Goal: Task Accomplishment & Management: Complete application form

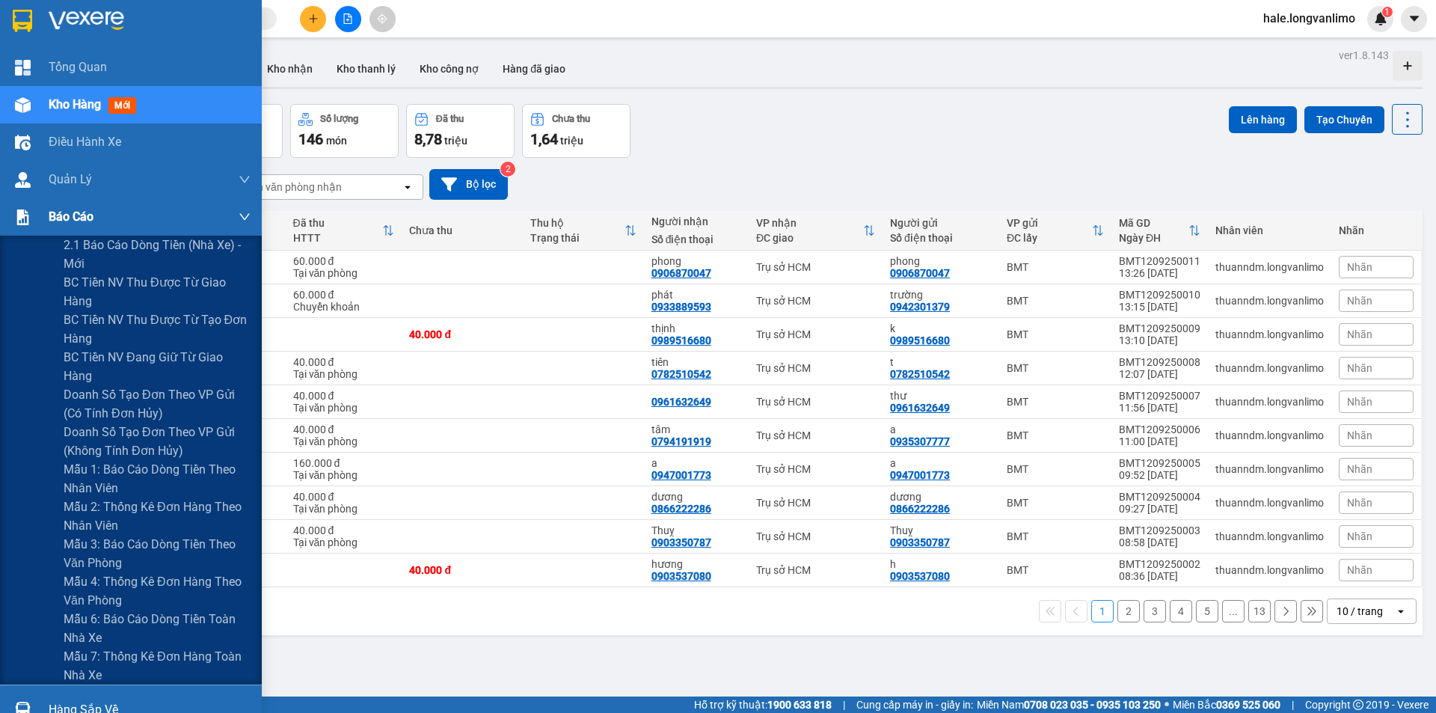
click at [28, 221] on img at bounding box center [23, 217] width 16 height 16
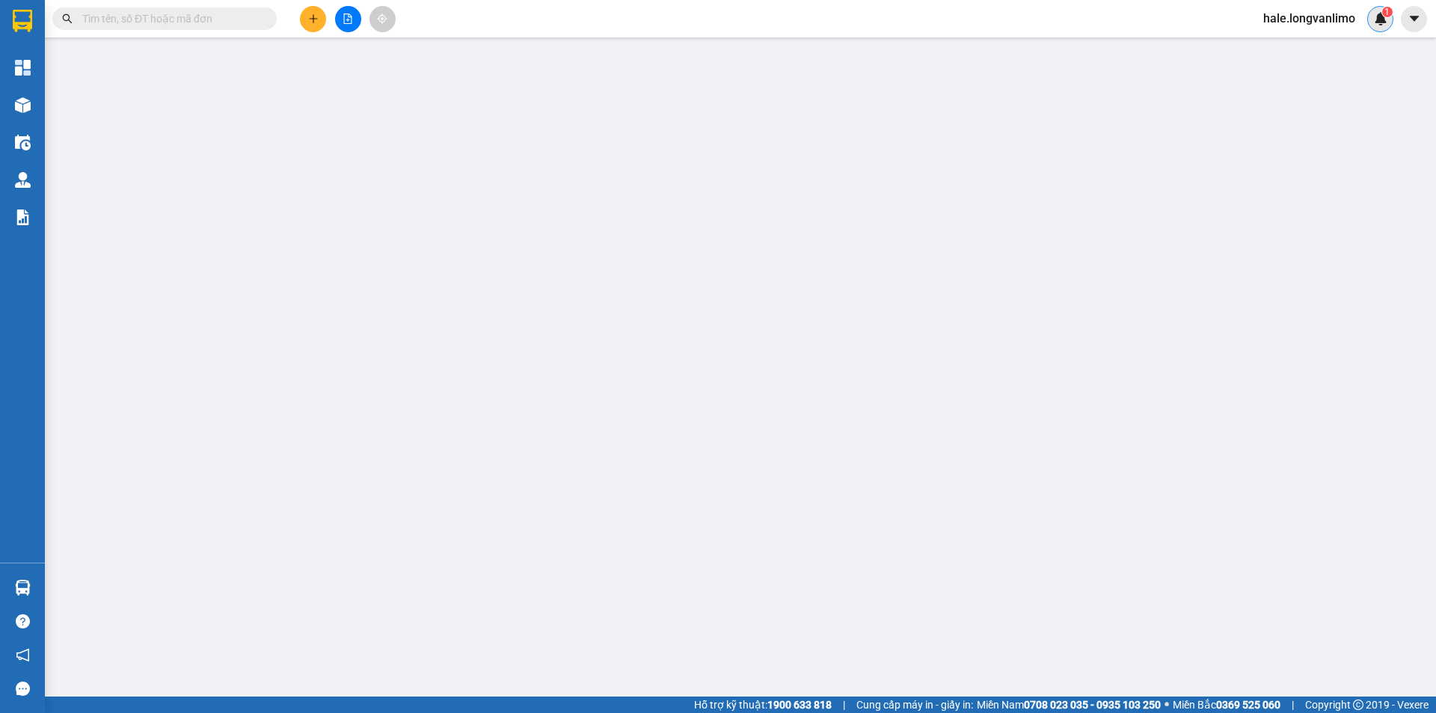
click at [1383, 25] on div "1" at bounding box center [1381, 19] width 26 height 26
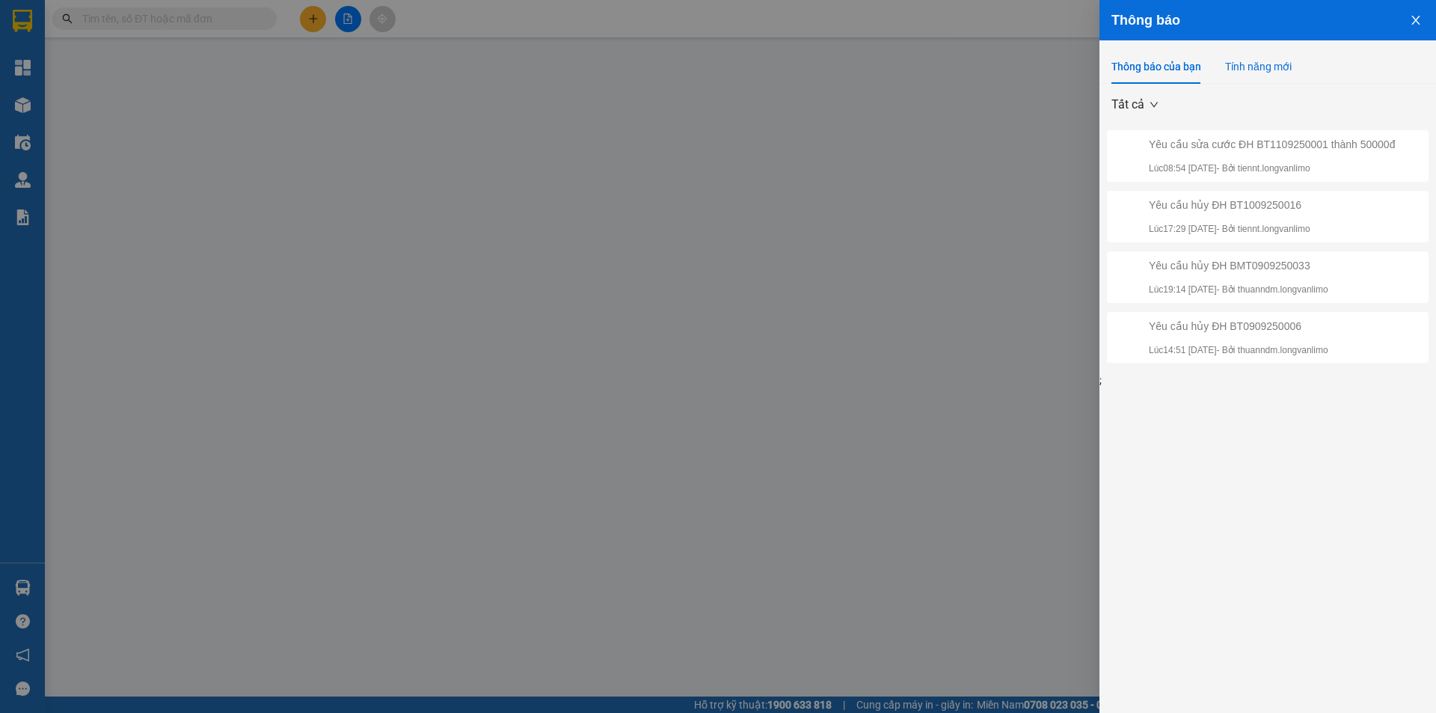
click at [1276, 60] on div "Tính năng mới" at bounding box center [1258, 66] width 67 height 16
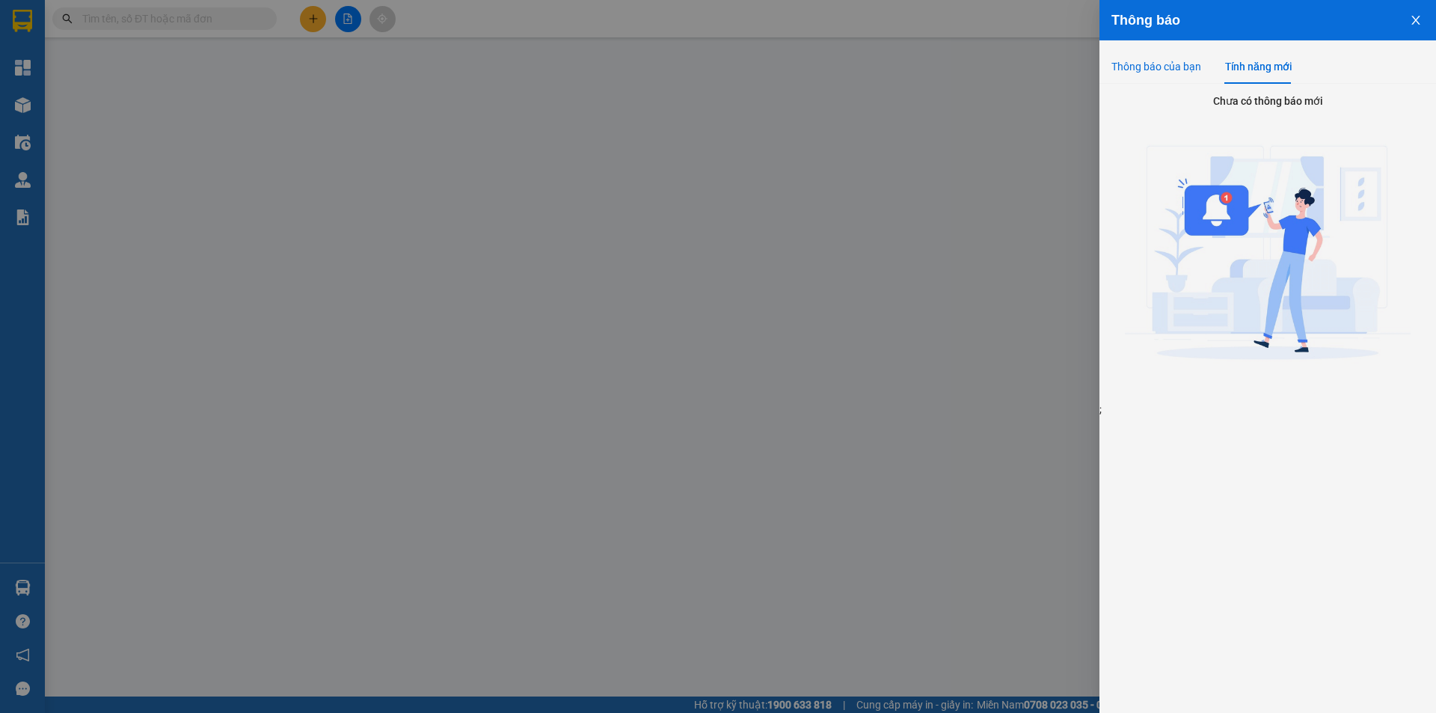
click at [1154, 63] on div "Thông báo của bạn" at bounding box center [1157, 66] width 90 height 16
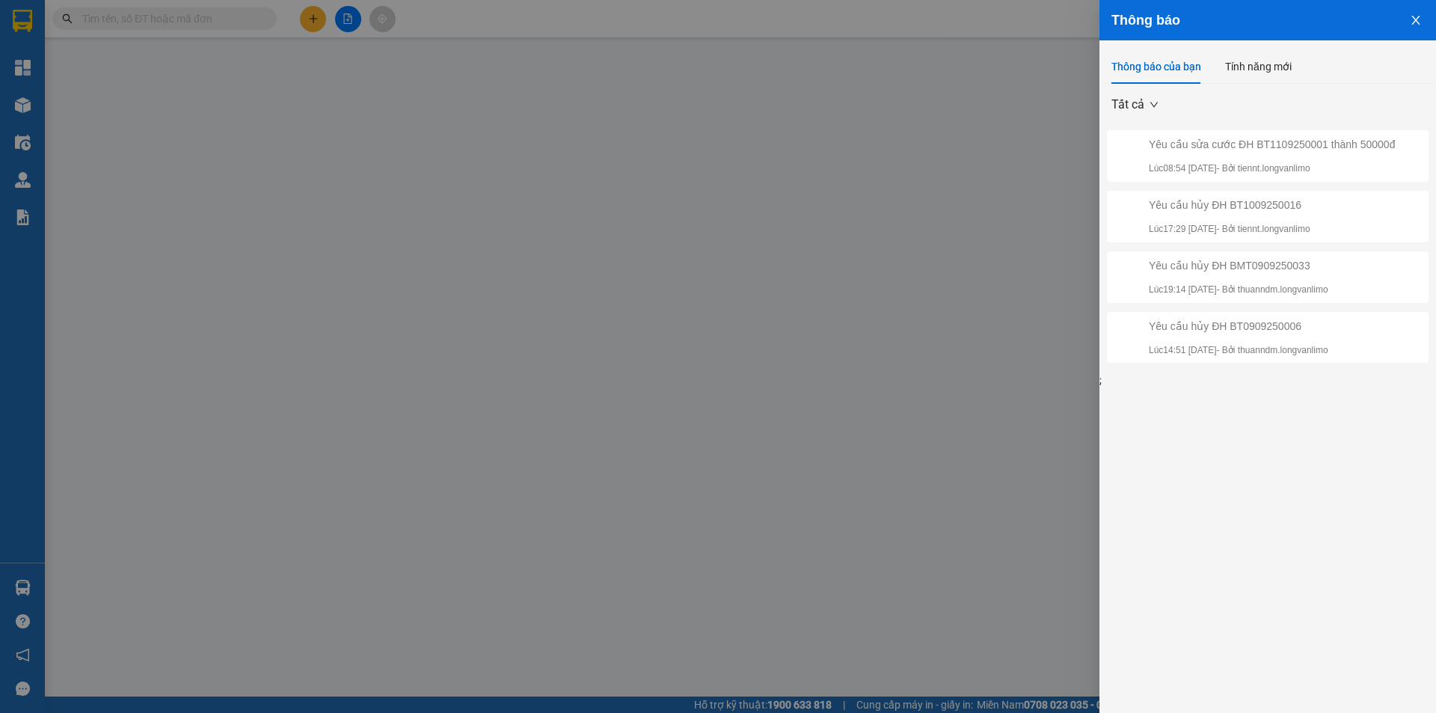
click at [808, 256] on div at bounding box center [718, 356] width 1436 height 713
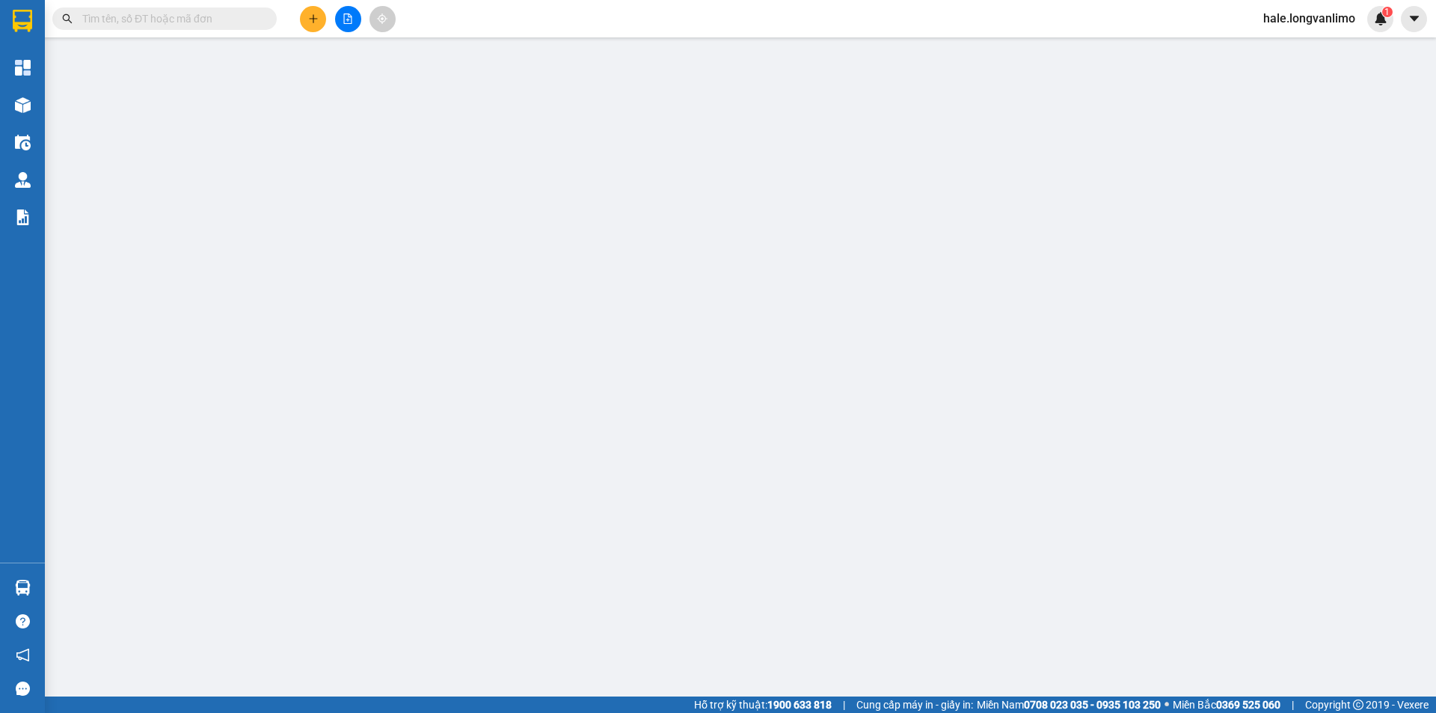
click at [192, 22] on input "text" at bounding box center [170, 18] width 177 height 16
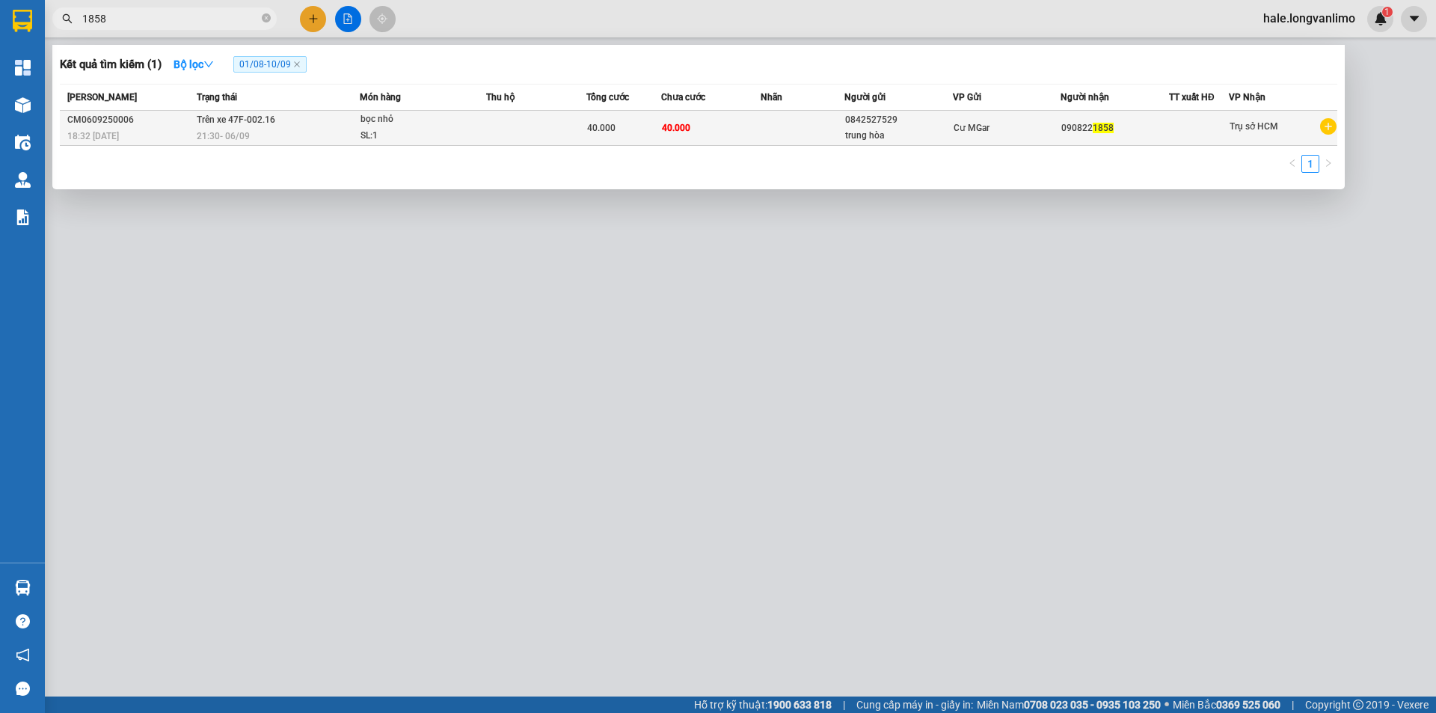
type input "1858"
click at [299, 126] on td "Trên xe 47F-002.16 21:30 [DATE]" at bounding box center [276, 128] width 167 height 35
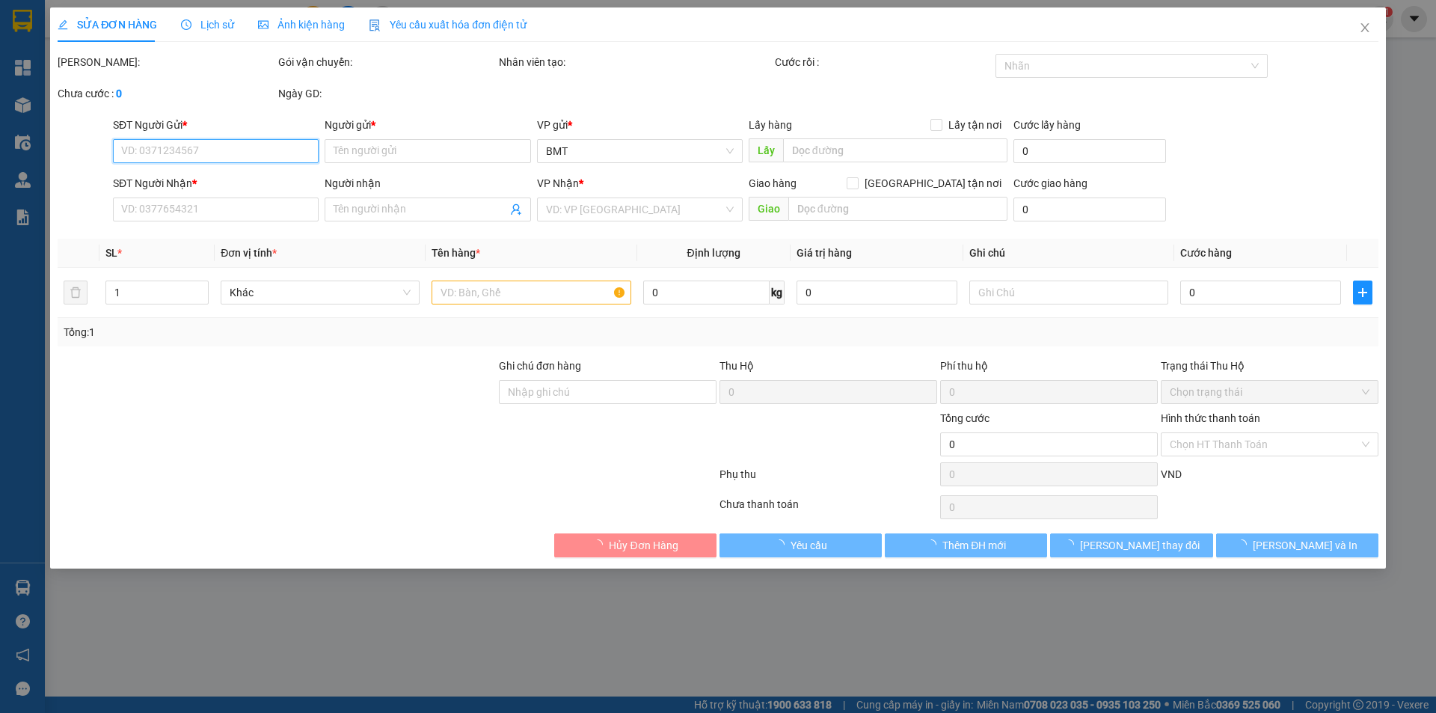
type input "0842527529"
type input "trung hòa"
type input "0908221858"
type input "40.000"
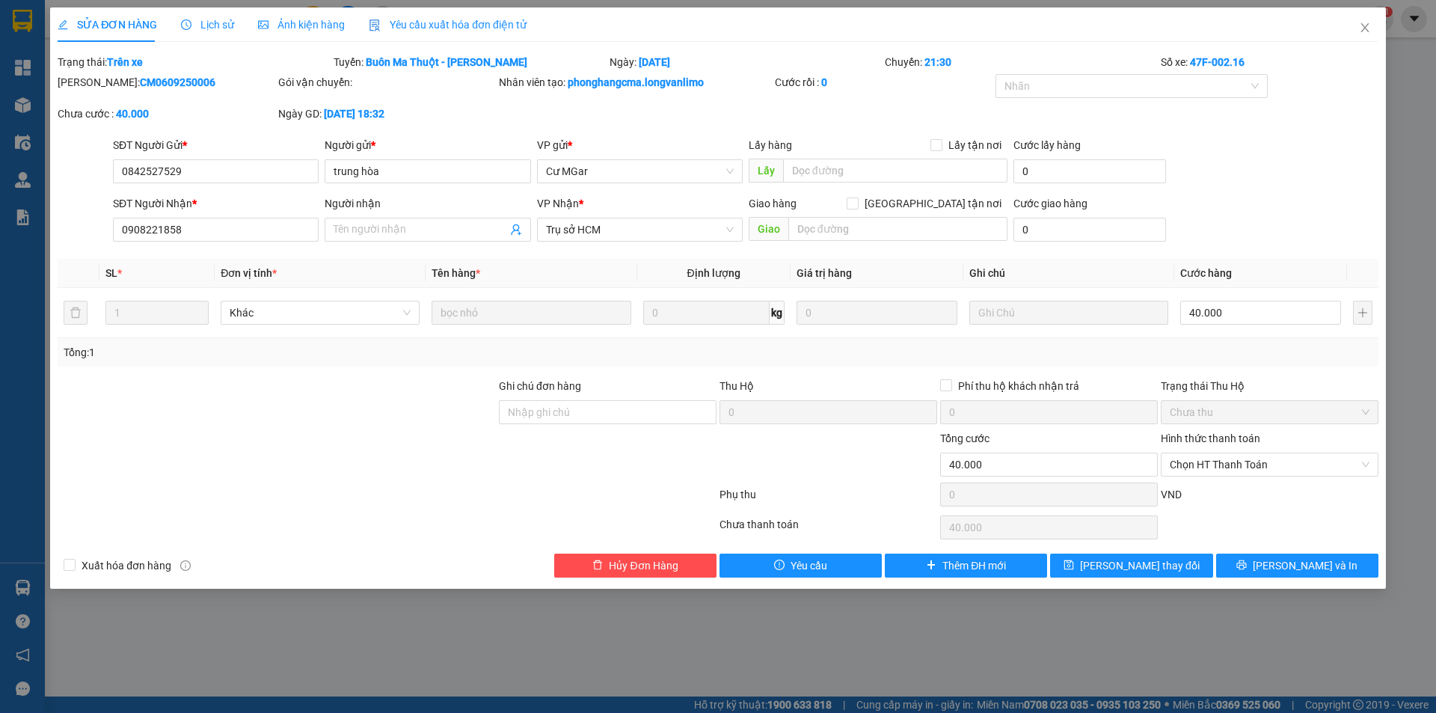
click at [272, 26] on span "Ảnh kiện hàng" at bounding box center [301, 25] width 87 height 12
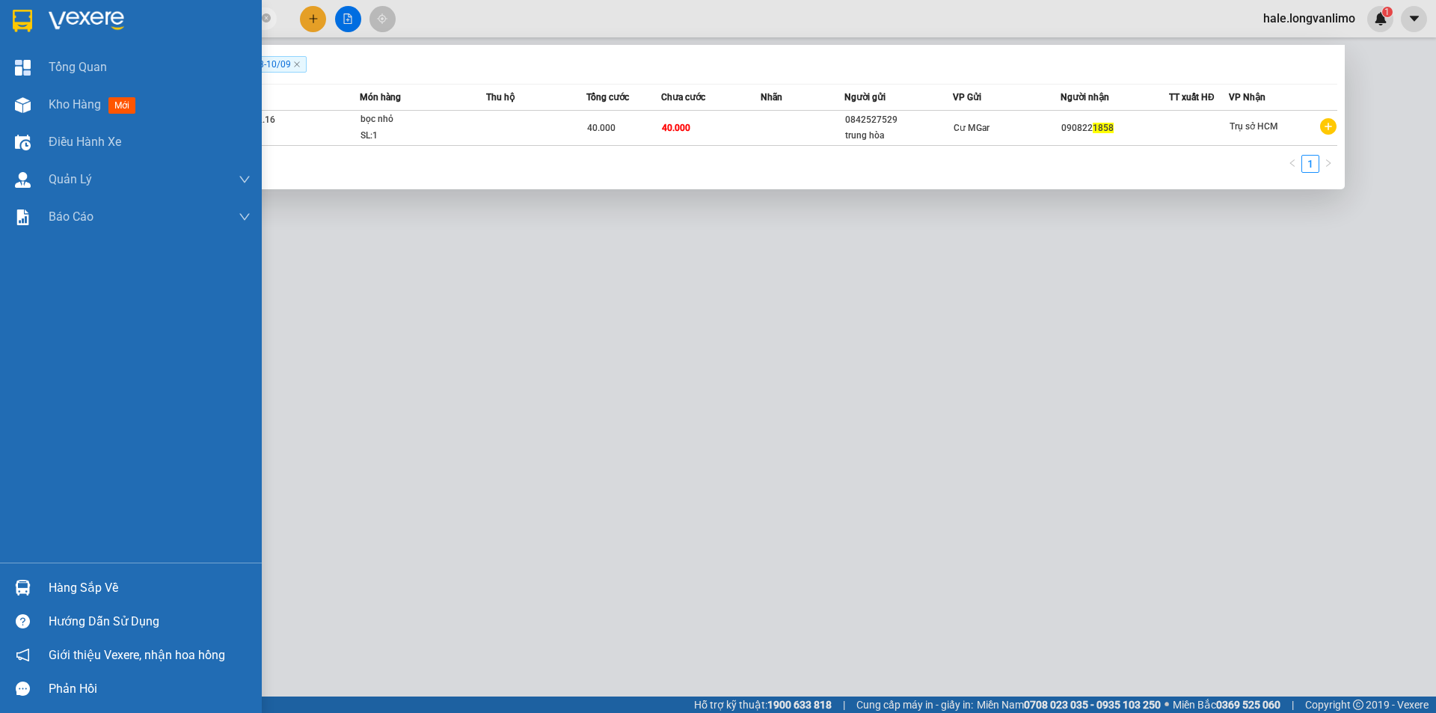
drag, startPoint x: 45, startPoint y: 7, endPoint x: 21, endPoint y: 7, distance: 23.9
click at [21, 7] on section "Kết quả tìm kiếm ( 1 ) Bộ lọc 01/08 - 10/09 Mã ĐH Trạng thái Món hàng Thu hộ Tổ…" at bounding box center [718, 356] width 1436 height 713
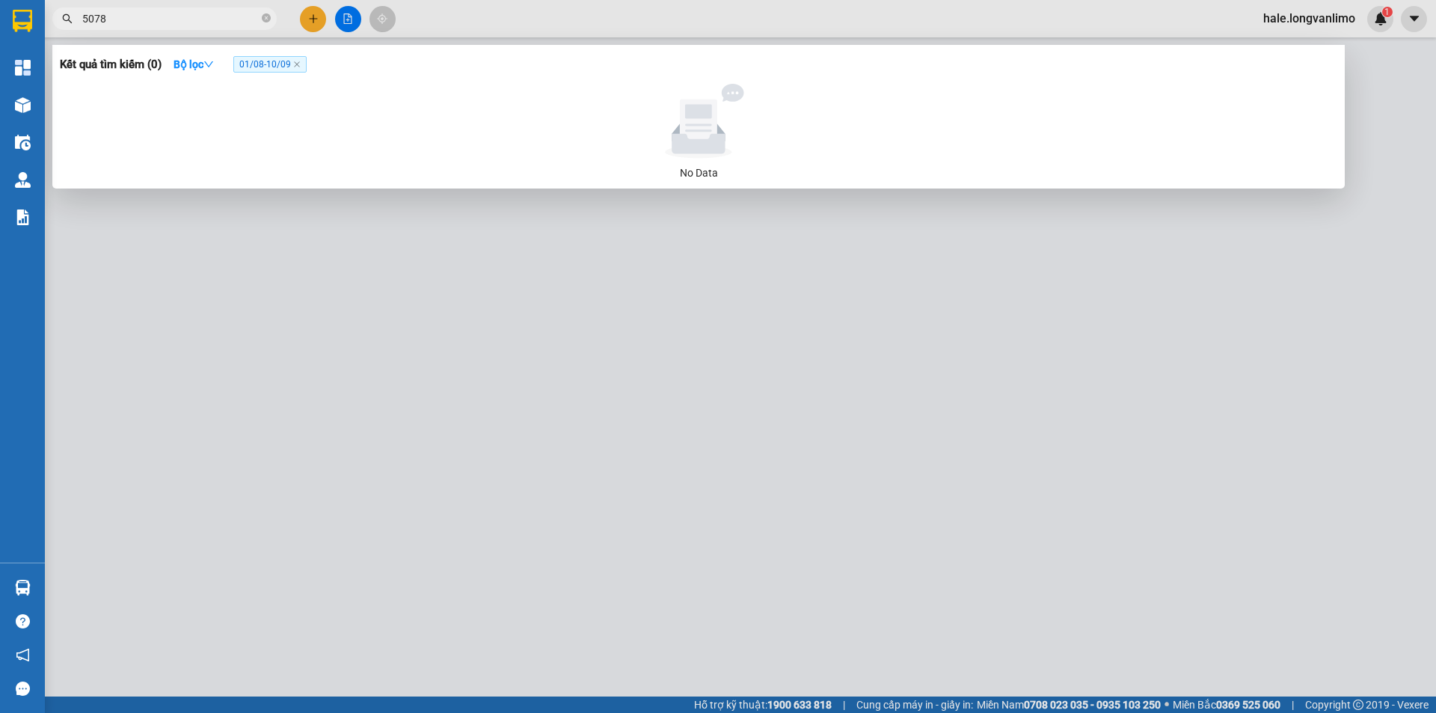
type input "5078"
click at [296, 63] on span "01/08 - 10/09" at bounding box center [269, 64] width 73 height 16
click at [298, 64] on icon "close" at bounding box center [296, 64] width 7 height 7
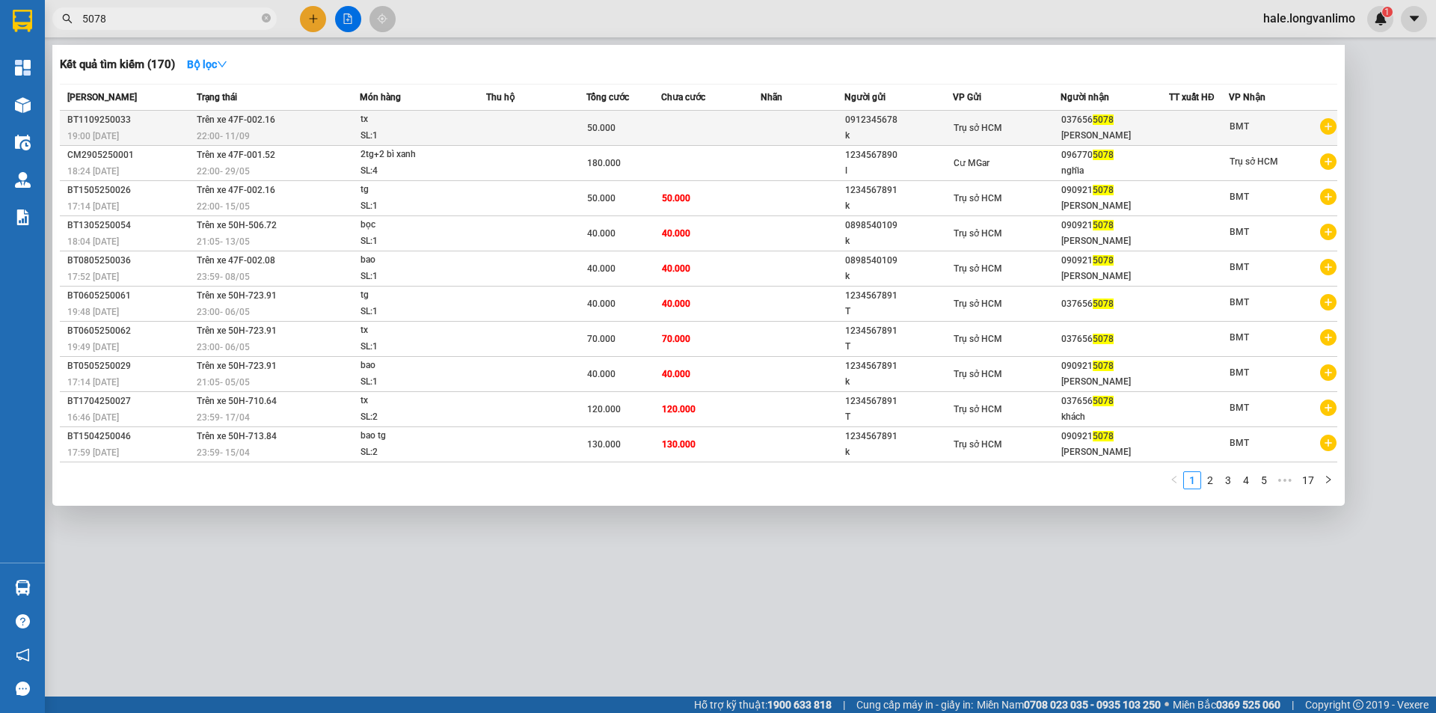
click at [171, 118] on div "BT1109250033" at bounding box center [129, 120] width 125 height 16
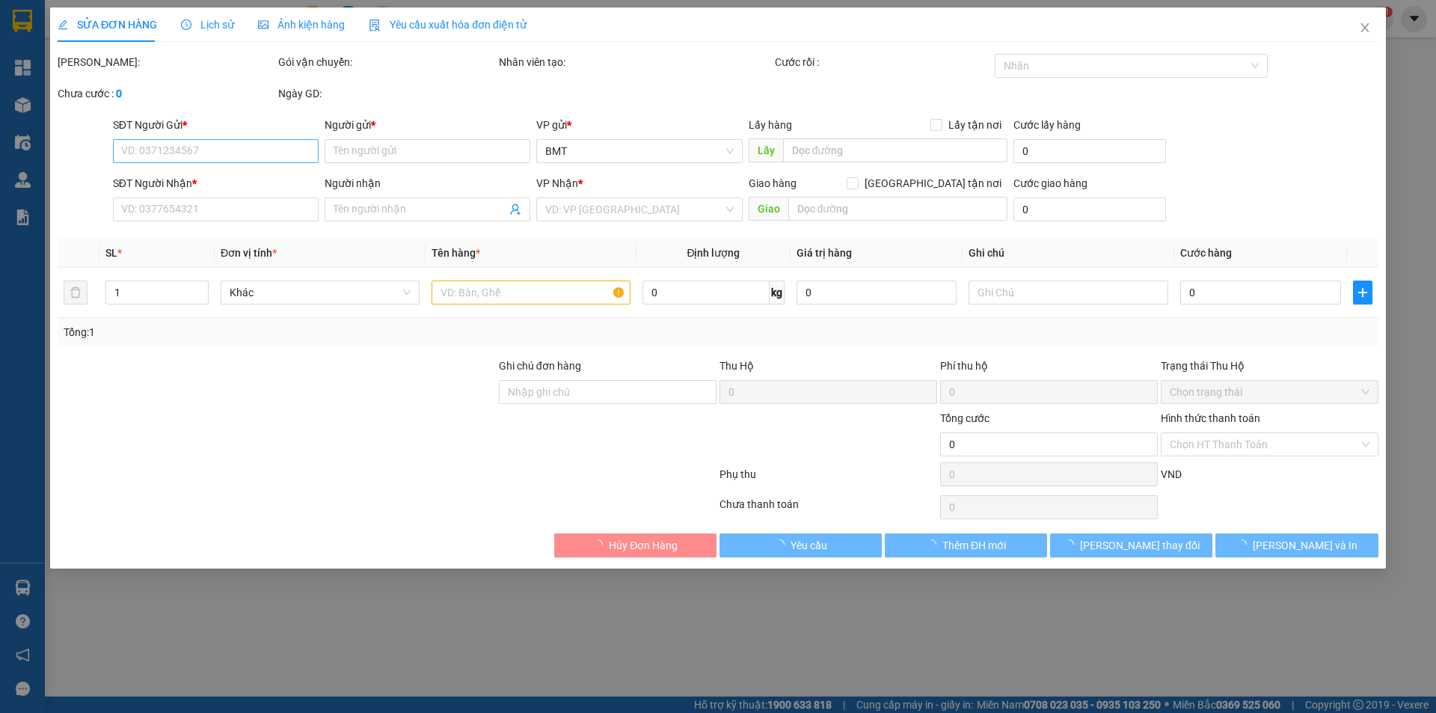
type input "0912345678"
type input "k"
type input "0376565078"
type input "[PERSON_NAME]"
type input "50.000"
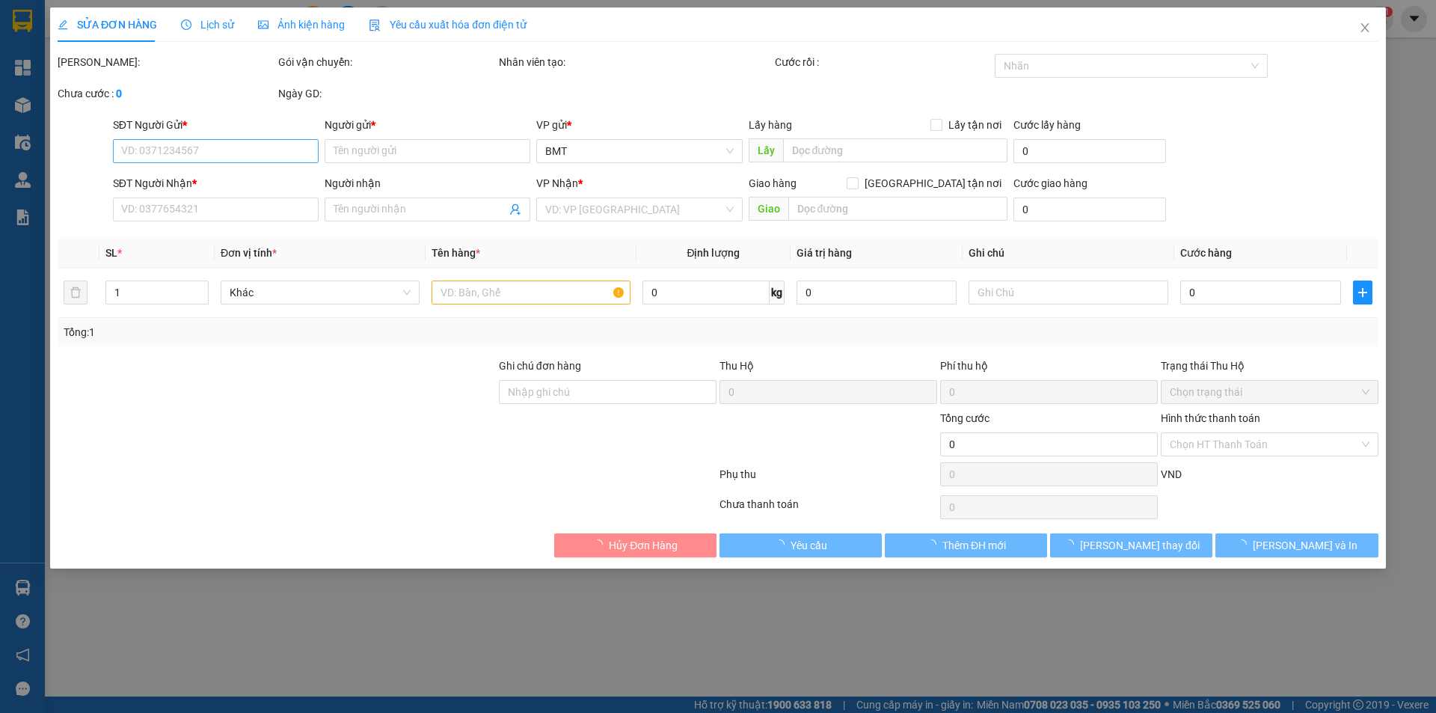
type input "0"
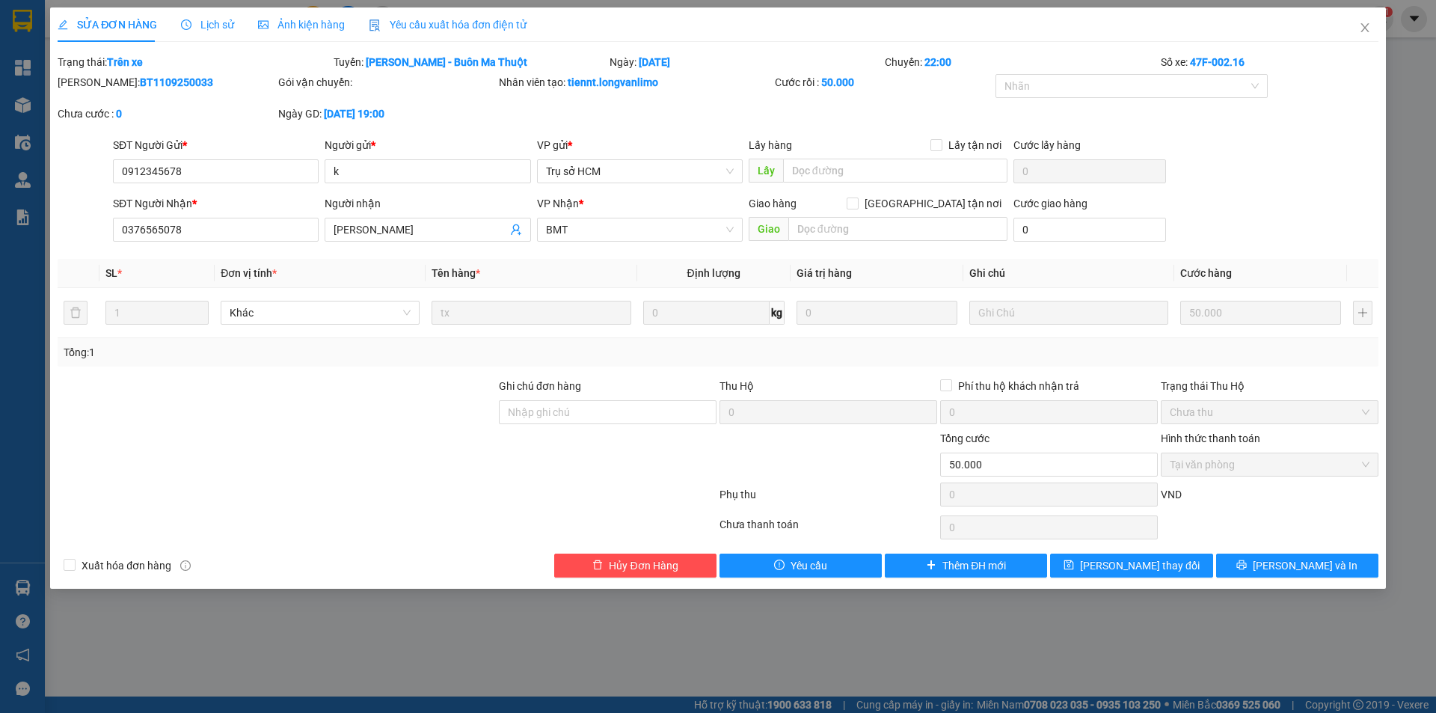
click at [271, 28] on span "Ảnh kiện hàng" at bounding box center [301, 25] width 87 height 12
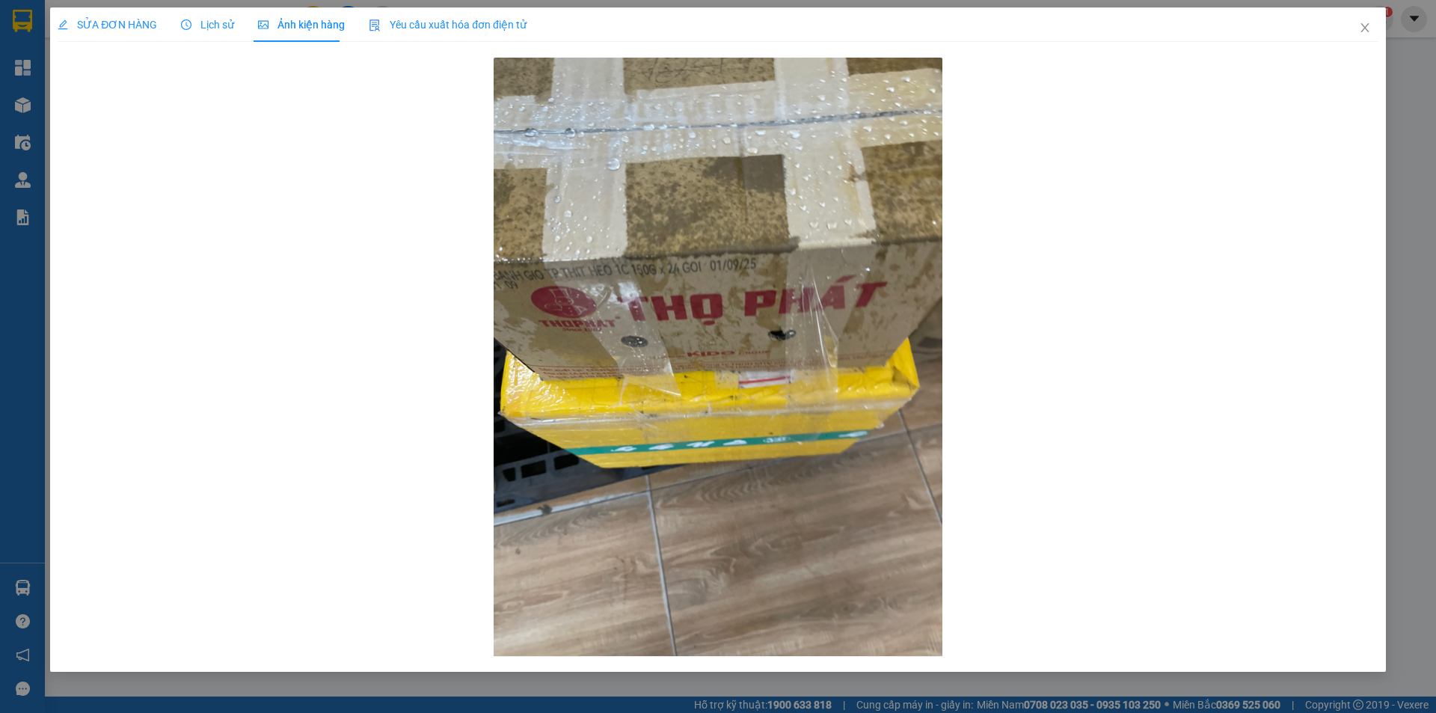
click at [116, 19] on span "SỬA ĐƠN HÀNG" at bounding box center [108, 25] width 100 height 12
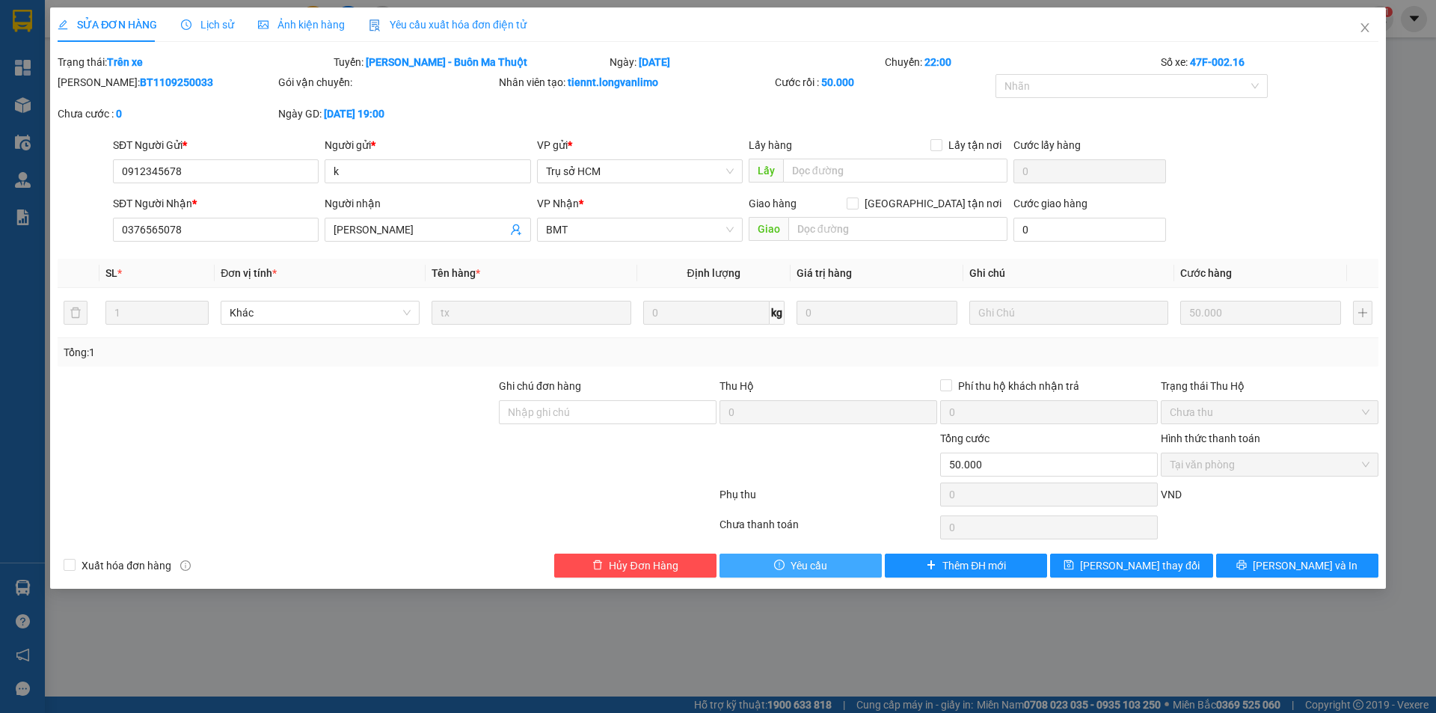
click at [847, 568] on button "Yêu cầu" at bounding box center [801, 566] width 162 height 24
